Goal: Task Accomplishment & Management: Manage account settings

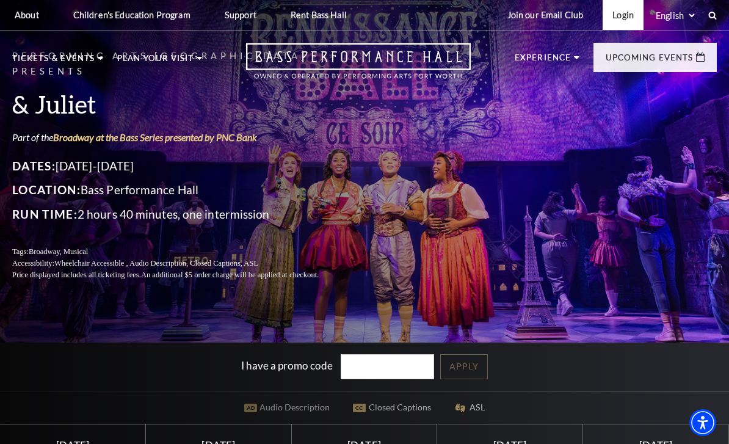
click at [617, 19] on link "Login" at bounding box center [622, 15] width 41 height 30
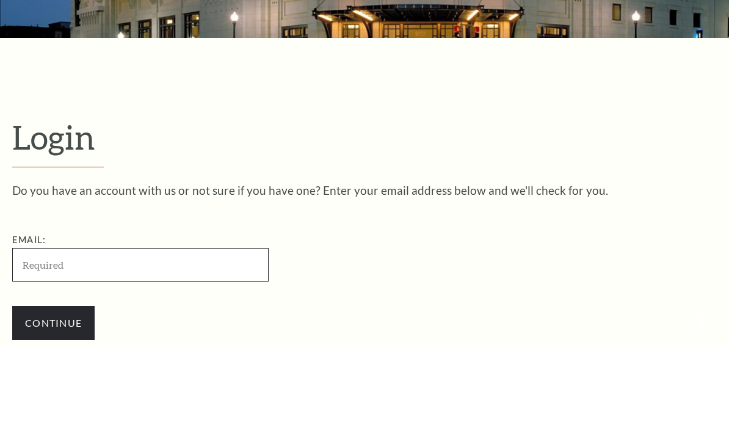
scroll to position [131, 0]
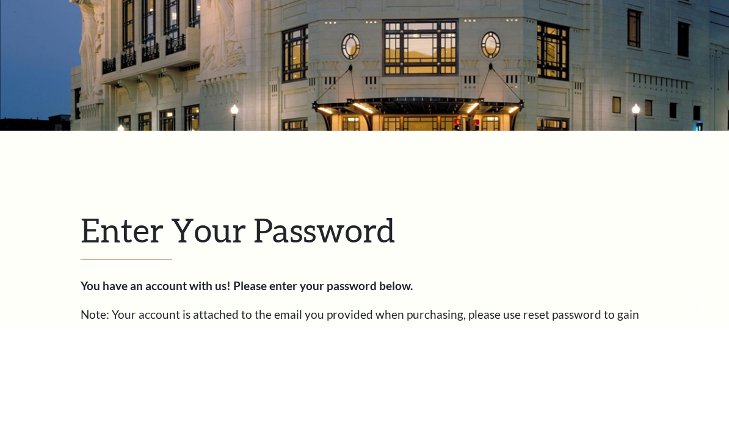
scroll to position [142, 0]
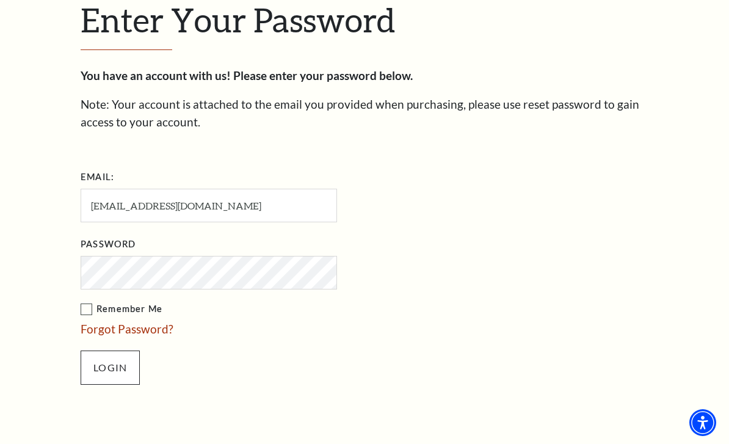
click at [126, 366] on input "Login" at bounding box center [110, 367] width 59 height 34
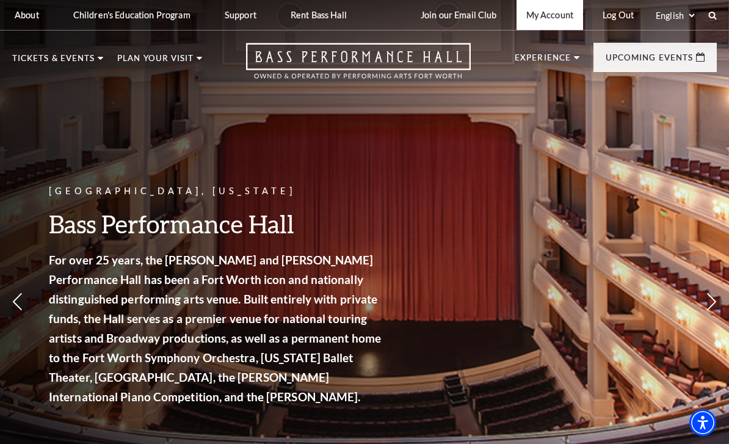
click at [550, 20] on link "My Account" at bounding box center [549, 15] width 67 height 30
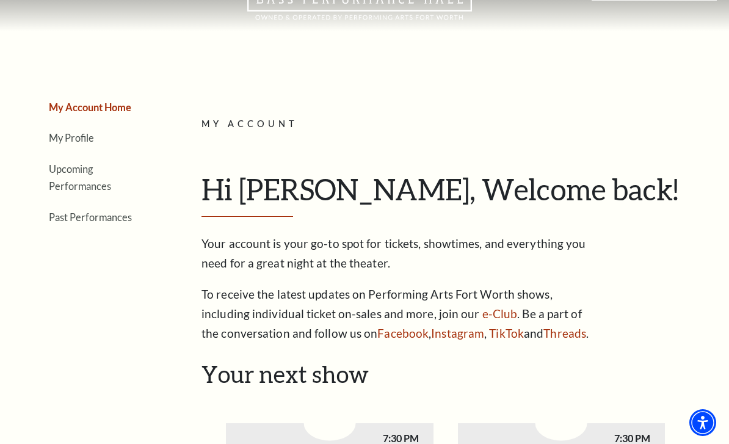
scroll to position [73, 0]
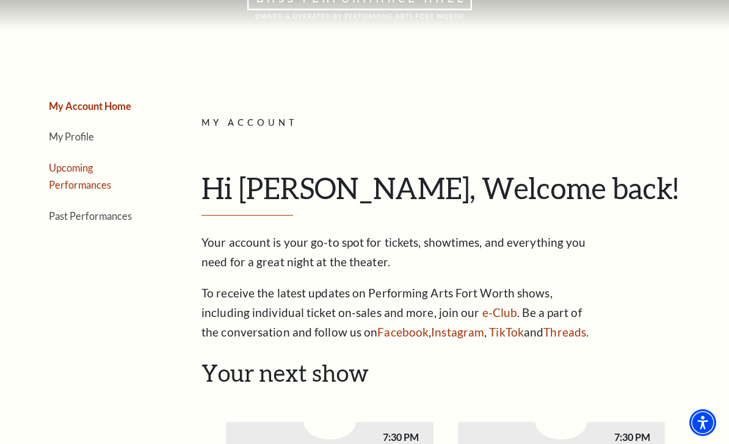
click at [111, 168] on link "Upcoming Performances" at bounding box center [80, 176] width 62 height 29
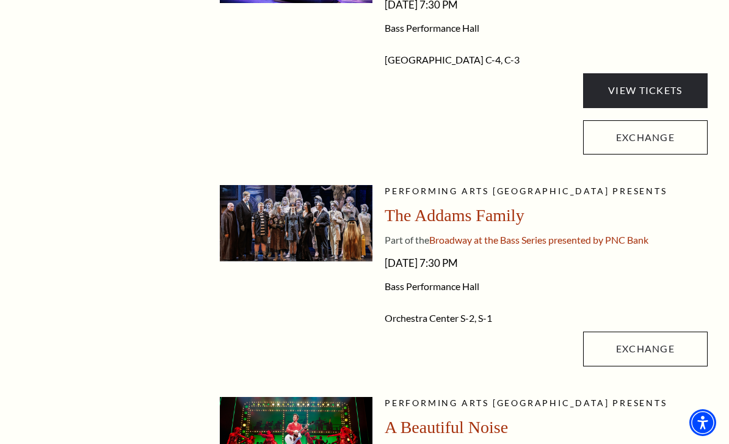
scroll to position [415, 0]
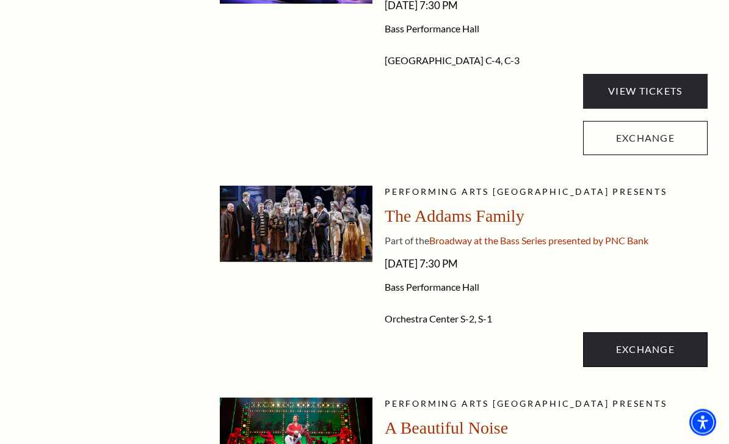
click at [646, 342] on link "Exchange" at bounding box center [645, 350] width 124 height 34
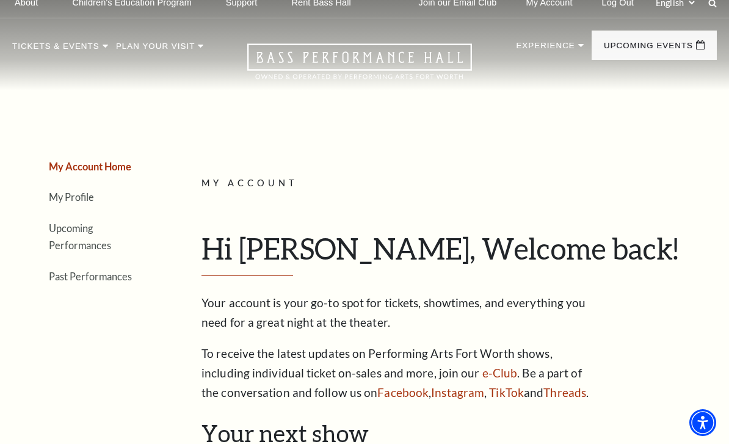
scroll to position [12, 0]
click at [111, 232] on link "Upcoming Performances" at bounding box center [80, 237] width 62 height 29
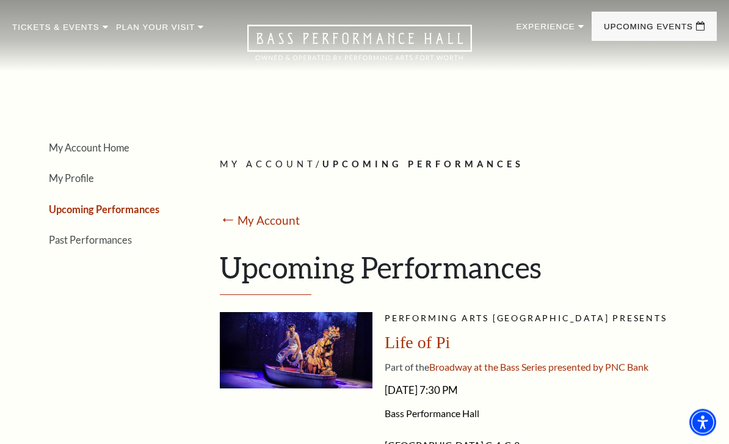
scroll to position [0, 0]
